Goal: Find specific page/section: Find specific page/section

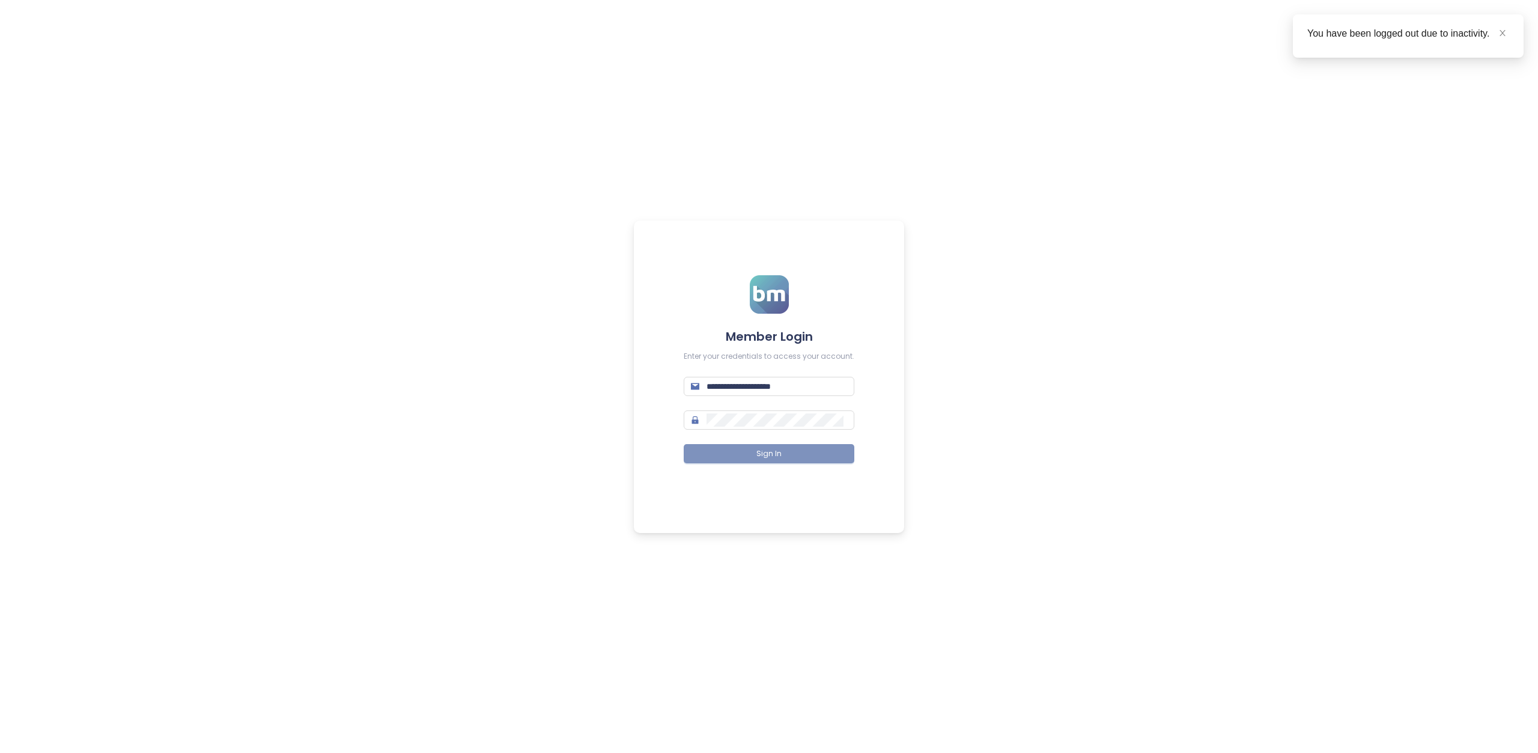
click at [771, 450] on span "Sign In" at bounding box center [768, 453] width 25 height 11
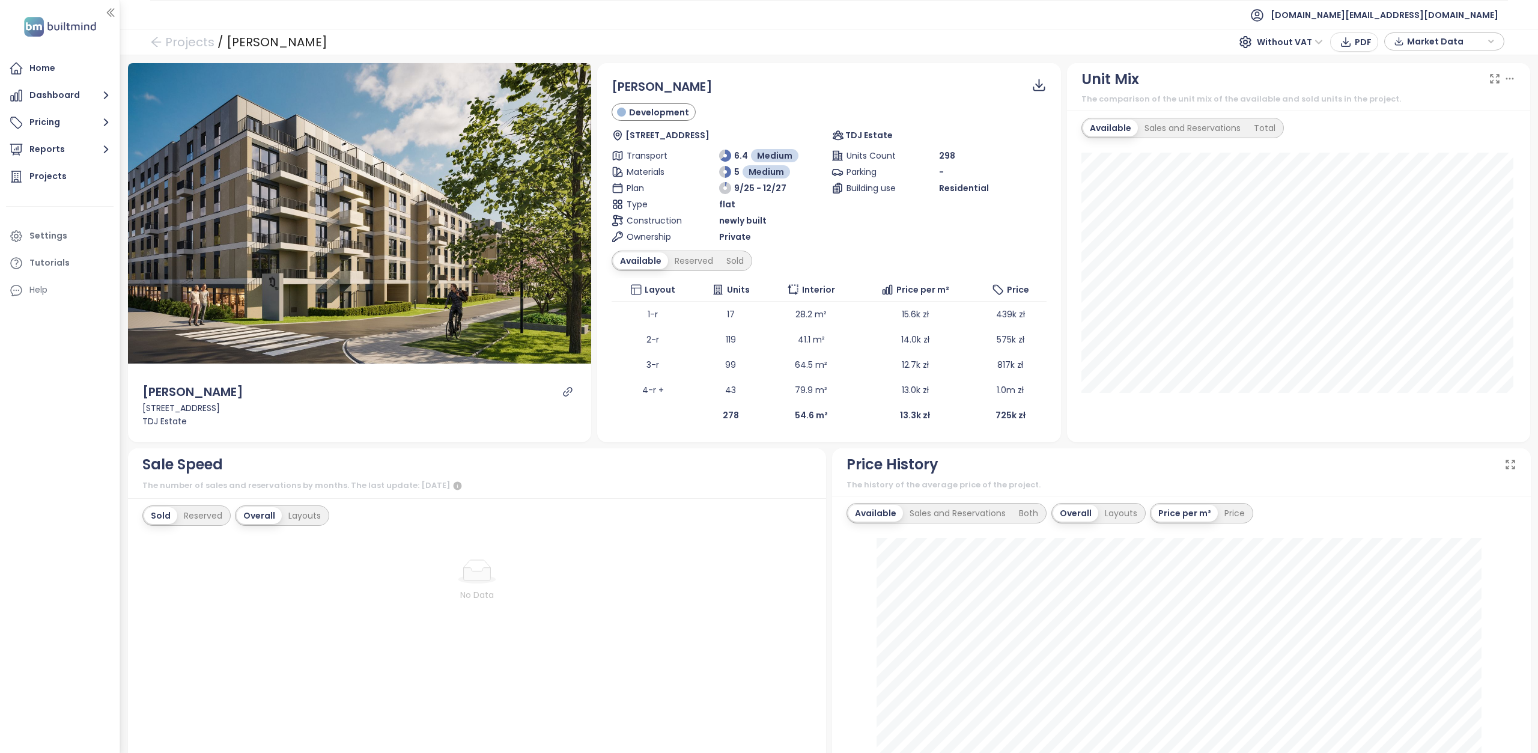
drag, startPoint x: 162, startPoint y: 36, endPoint x: 574, endPoint y: 26, distance: 412.2
click at [162, 36] on link "Projects" at bounding box center [182, 42] width 64 height 22
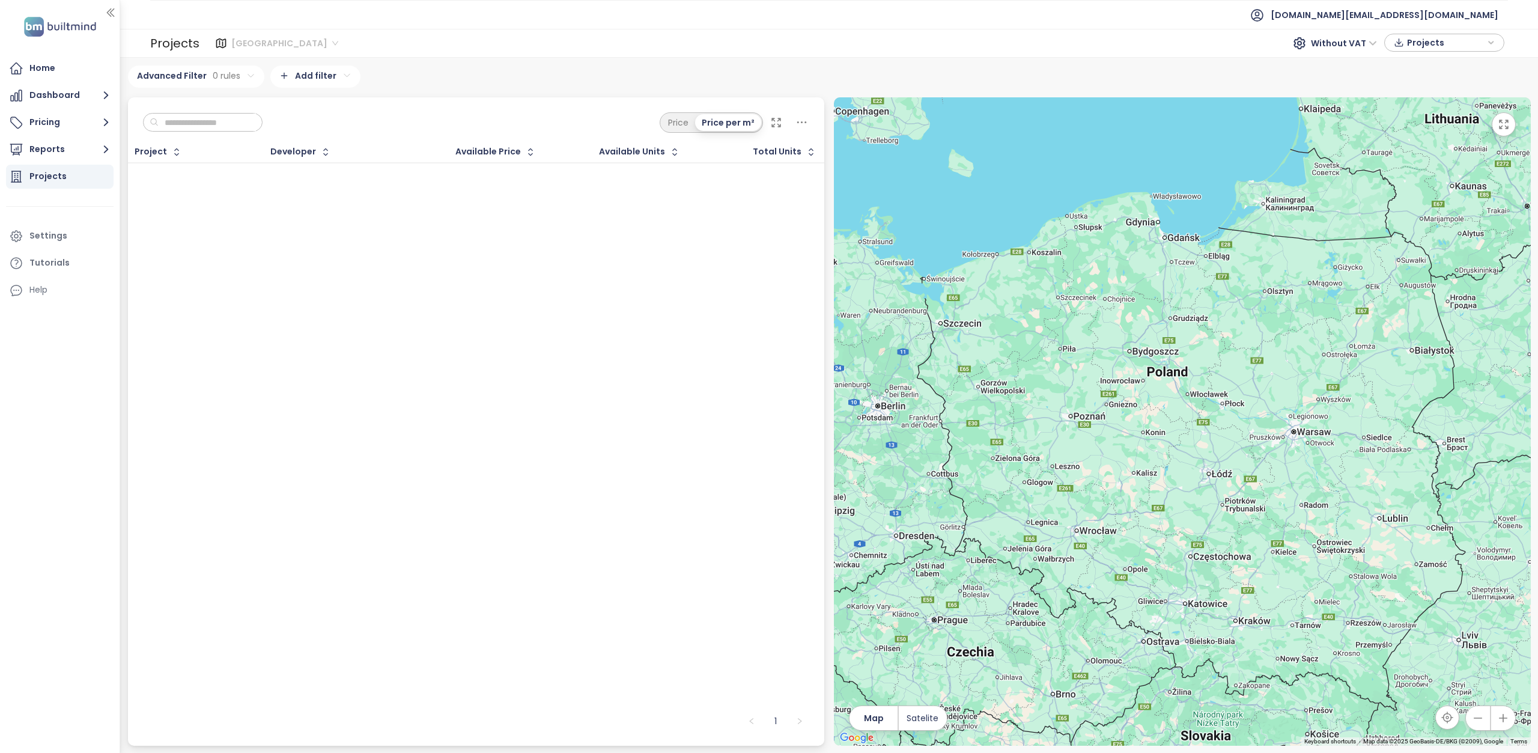
click at [284, 43] on span "Warszawa" at bounding box center [284, 43] width 107 height 18
click at [280, 85] on div "Krakow" at bounding box center [284, 86] width 99 height 13
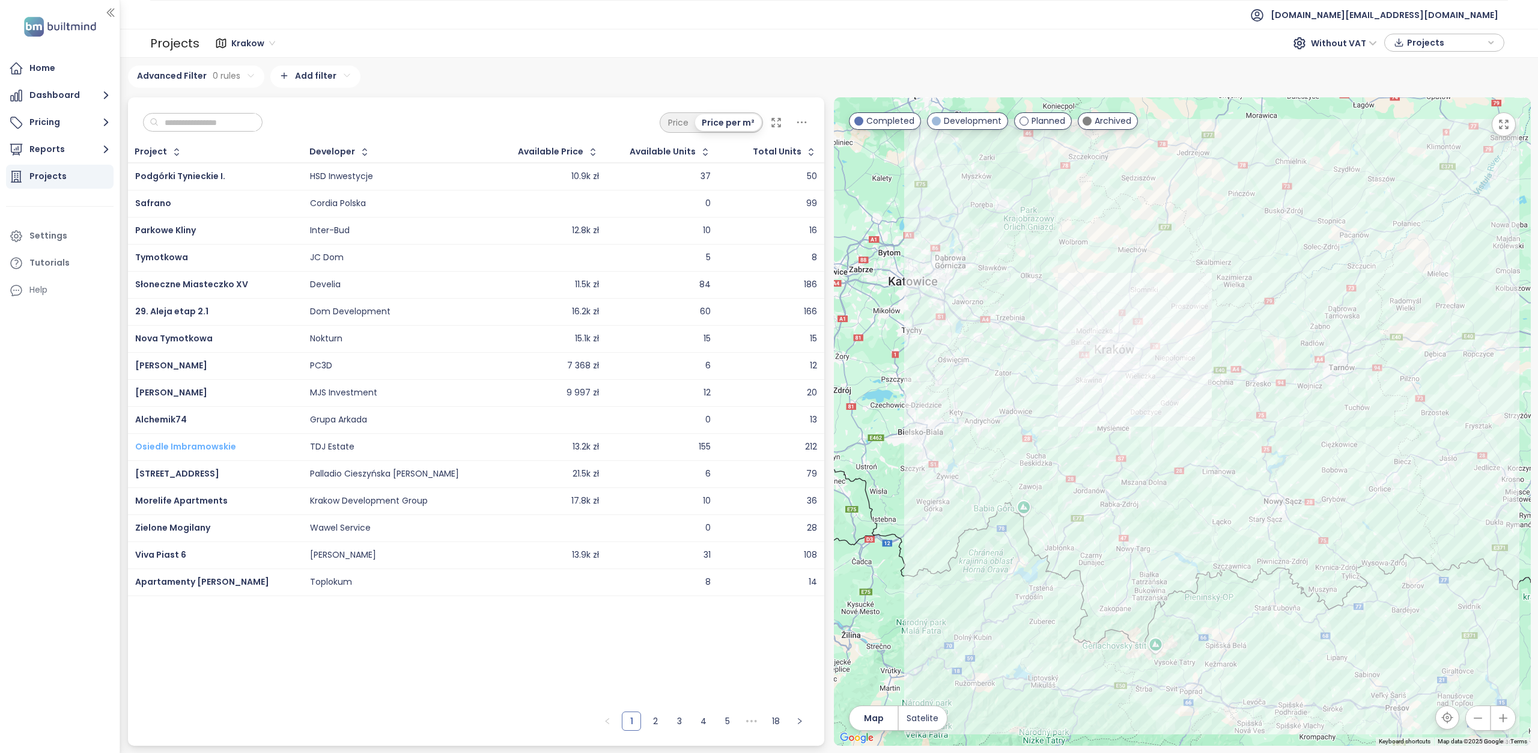
click at [209, 449] on span "Osiedle Imbramowskie" at bounding box center [185, 446] width 101 height 12
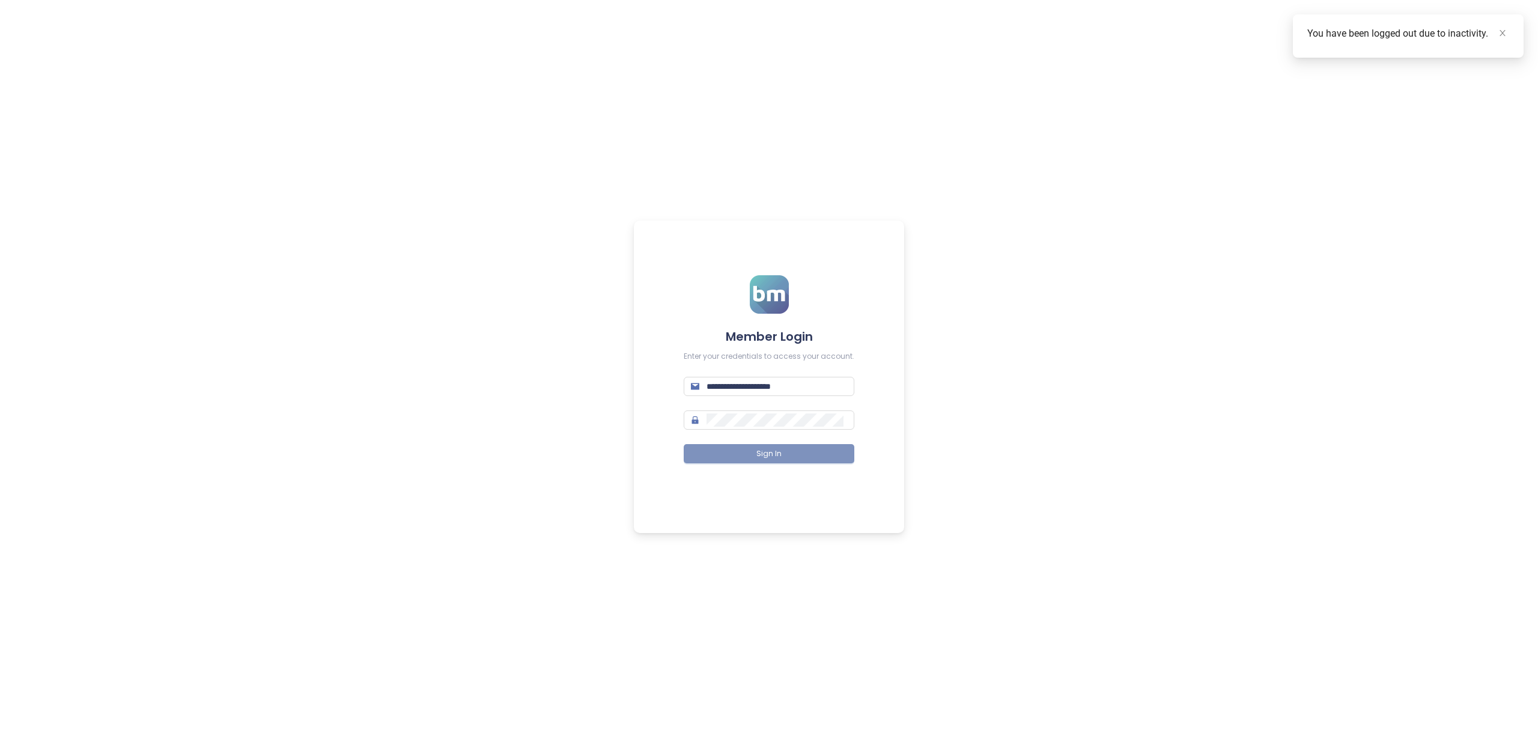
click at [777, 455] on span "Sign In" at bounding box center [768, 453] width 25 height 11
click at [759, 455] on span "Sign In" at bounding box center [768, 453] width 25 height 11
click at [783, 457] on button "Sign In" at bounding box center [769, 453] width 171 height 19
click at [763, 454] on span "Sign In" at bounding box center [768, 453] width 25 height 11
click at [768, 450] on span "Sign In" at bounding box center [768, 453] width 25 height 11
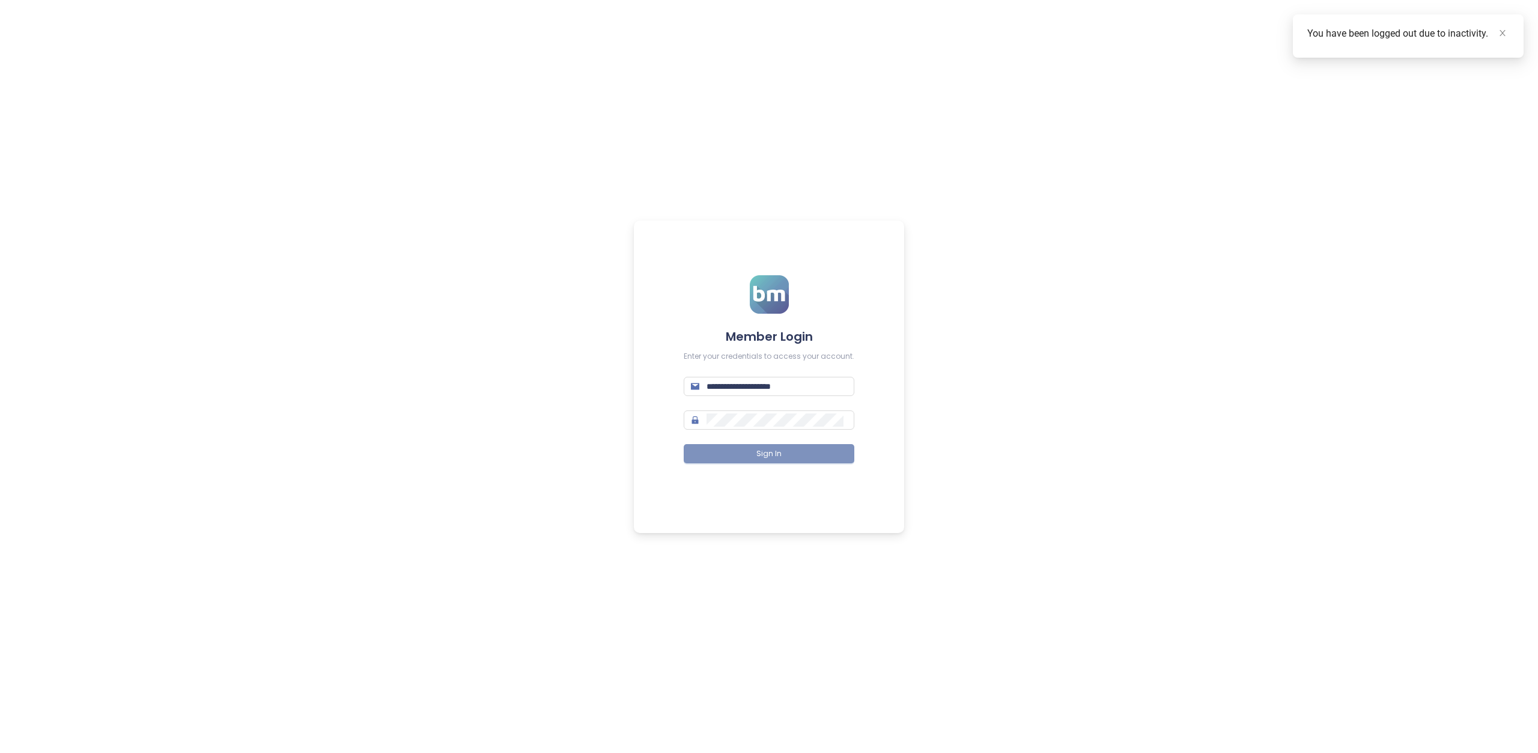
click at [798, 455] on button "Sign In" at bounding box center [769, 453] width 171 height 19
click at [759, 455] on span "Sign In" at bounding box center [768, 453] width 25 height 11
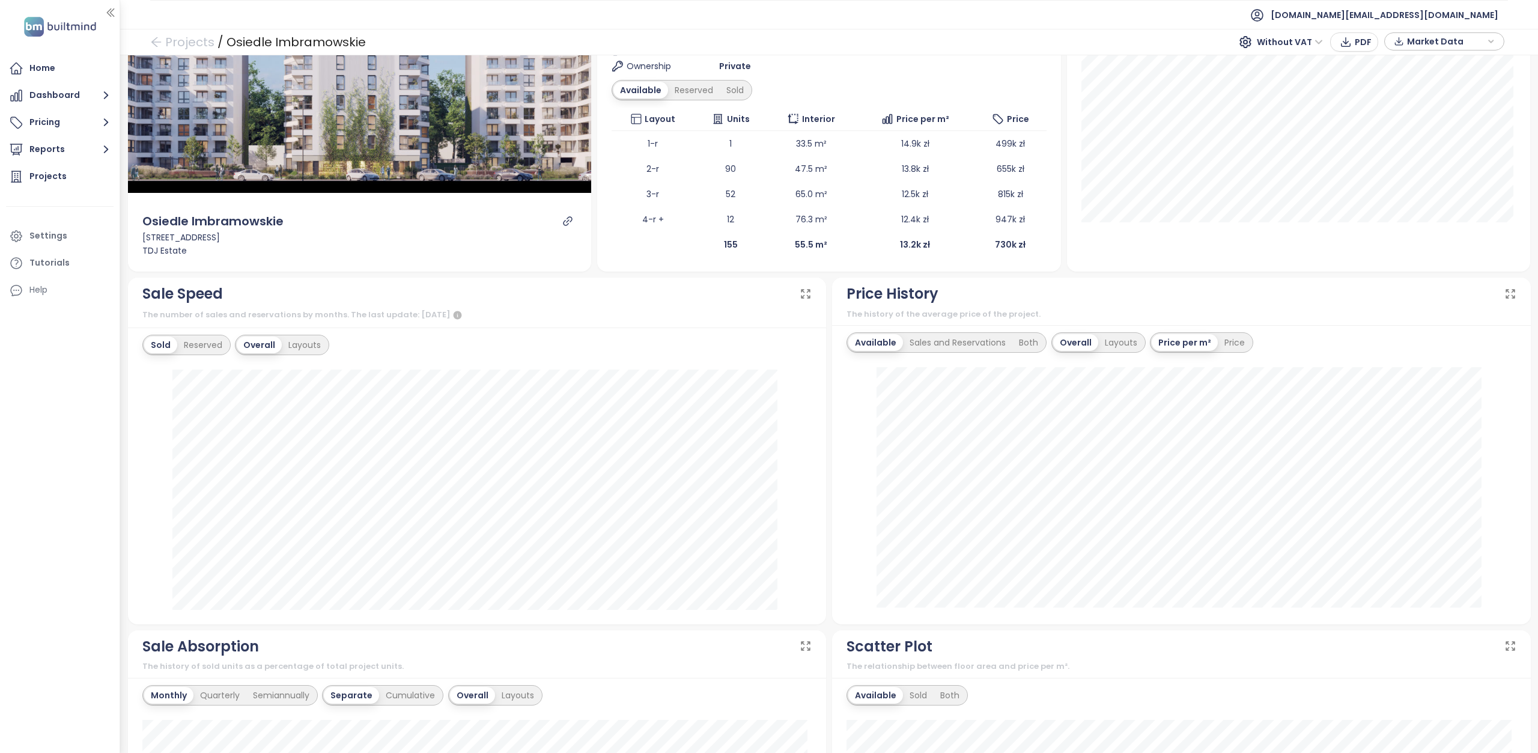
scroll to position [146, 0]
